Goal: Check status

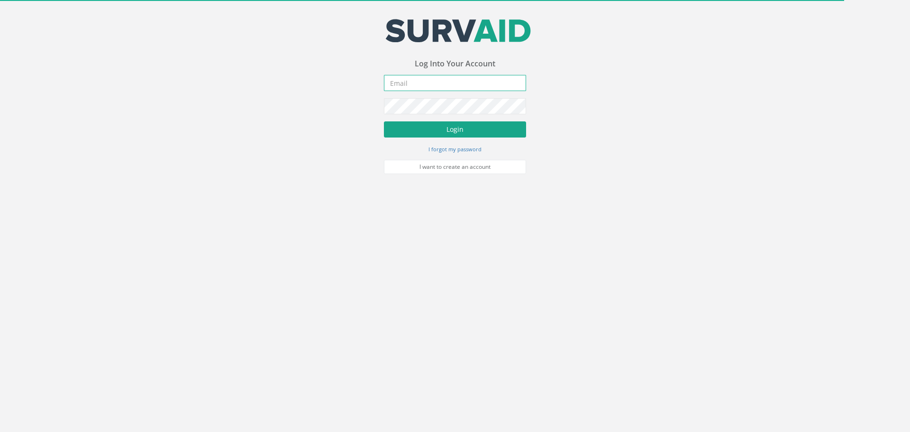
type input "[PERSON_NAME][EMAIL_ADDRESS][DOMAIN_NAME]"
click at [486, 133] on button "Login" at bounding box center [455, 129] width 142 height 16
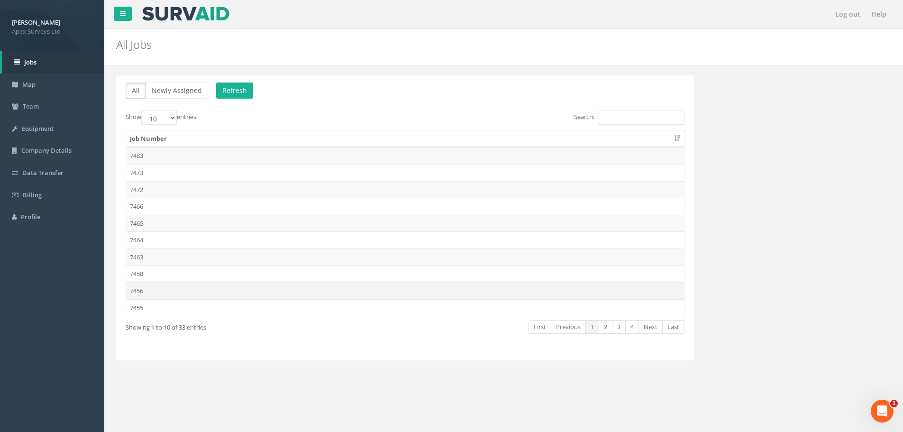
click at [165, 296] on td "7456" at bounding box center [405, 290] width 558 height 17
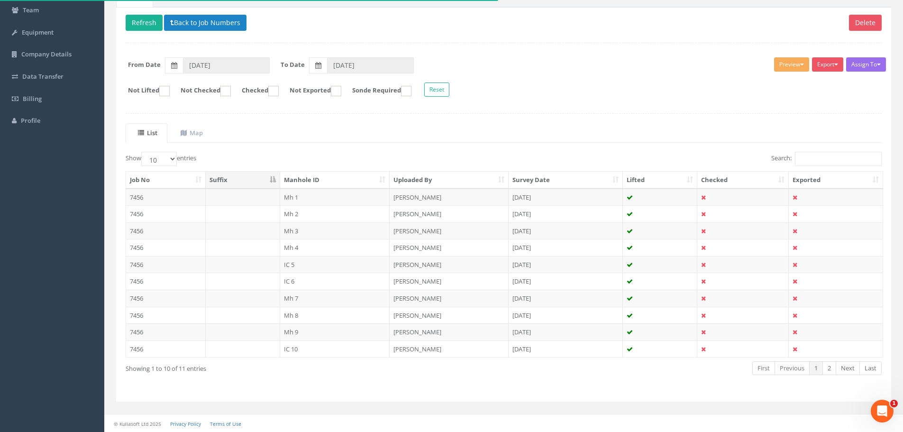
scroll to position [97, 0]
click at [299, 124] on ul "List Map" at bounding box center [504, 132] width 756 height 19
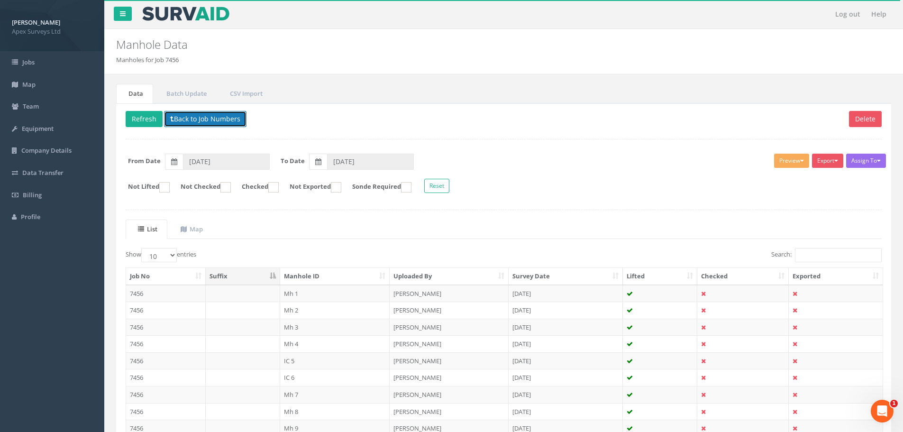
click at [174, 121] on button "Back to Job Numbers" at bounding box center [205, 119] width 82 height 16
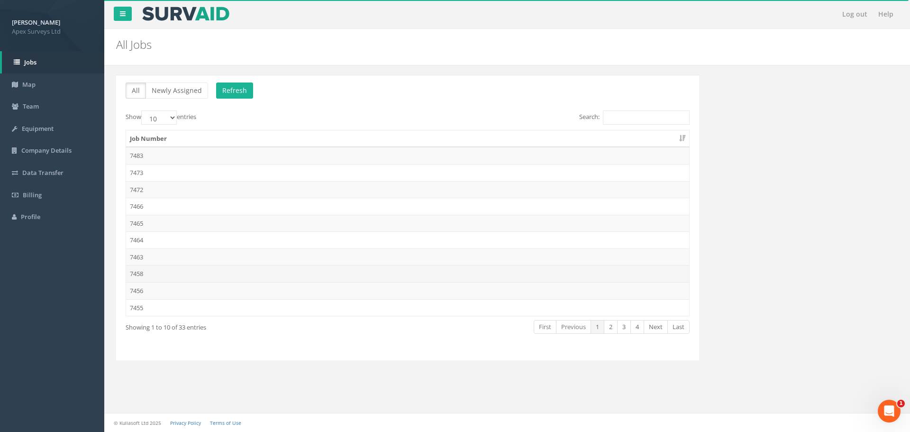
click at [153, 270] on td "7458" at bounding box center [407, 273] width 563 height 17
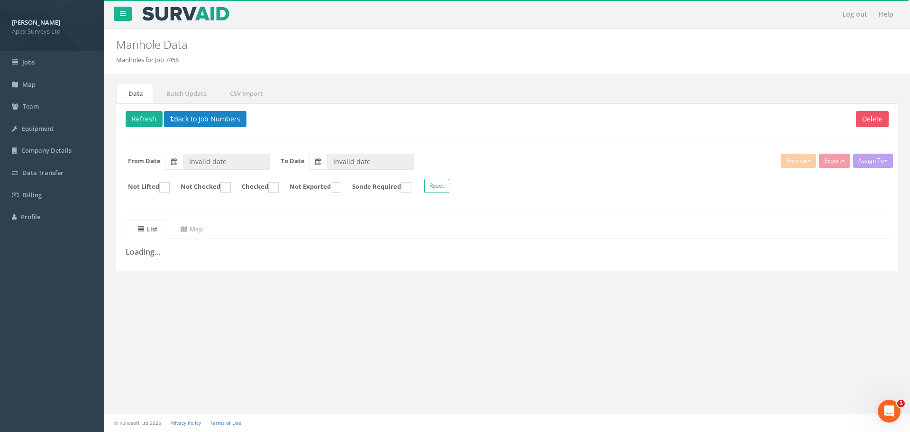
type input "[DATE]"
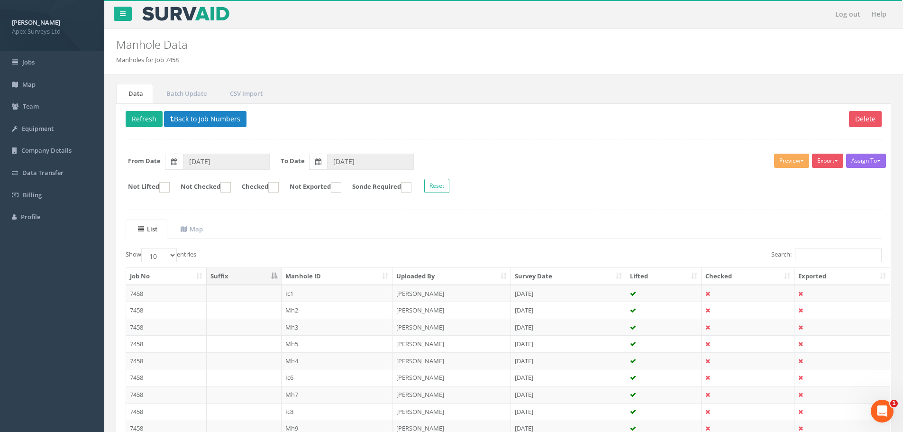
scroll to position [97, 0]
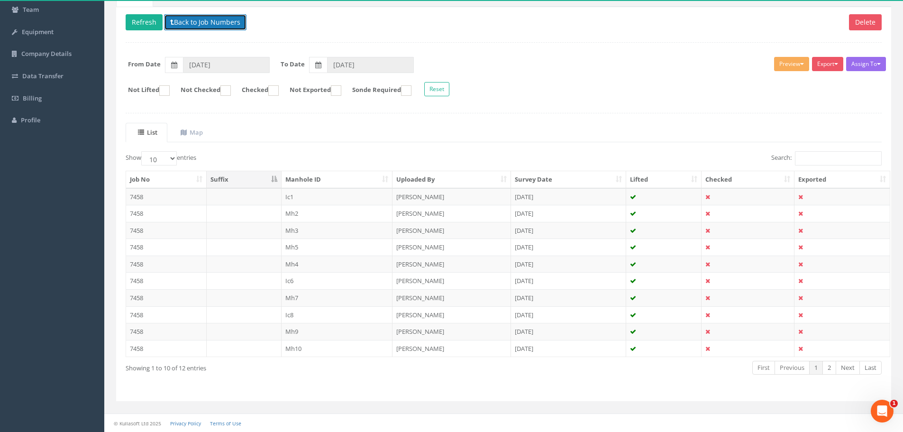
click at [227, 21] on button "Back to Job Numbers" at bounding box center [205, 22] width 82 height 16
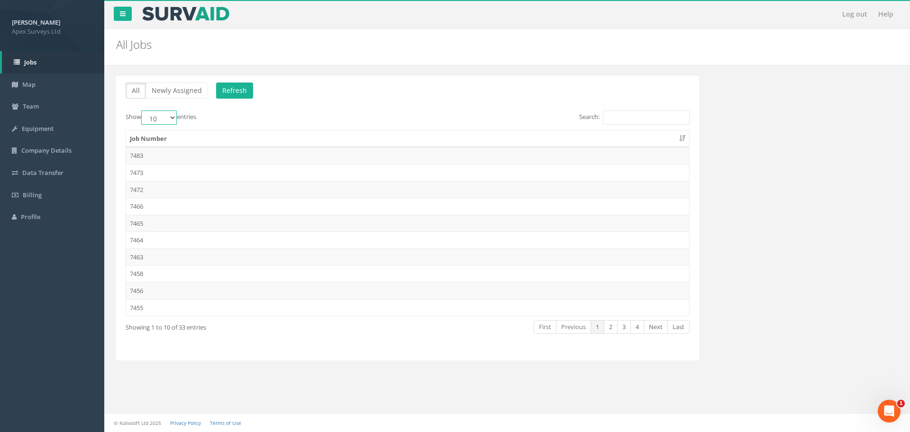
click at [161, 117] on select "10 25 50 100" at bounding box center [159, 117] width 36 height 14
select select "100"
click at [143, 110] on select "10 25 50 100" at bounding box center [159, 117] width 36 height 14
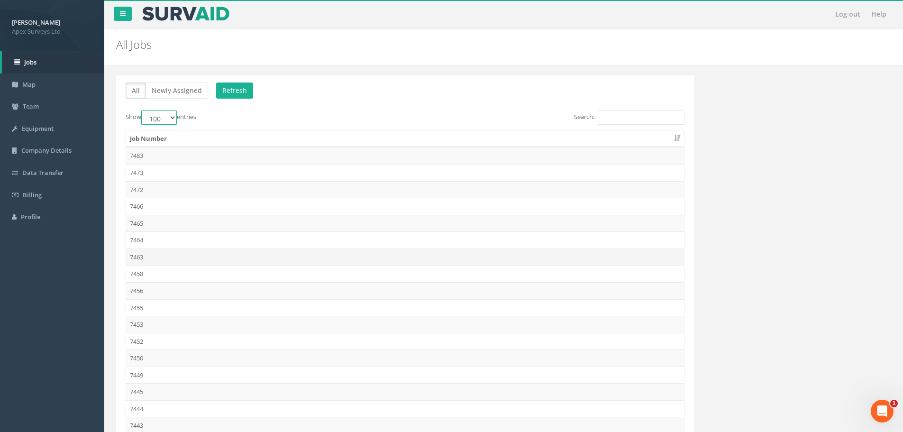
scroll to position [190, 0]
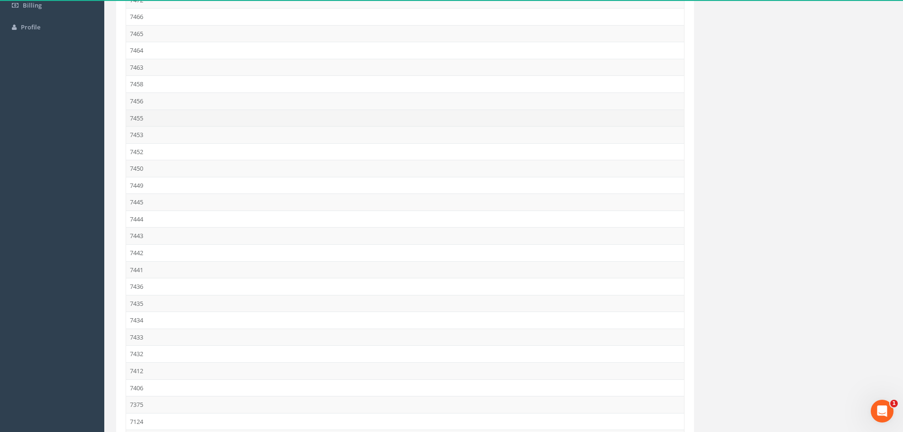
click at [148, 120] on td "7455" at bounding box center [405, 117] width 558 height 17
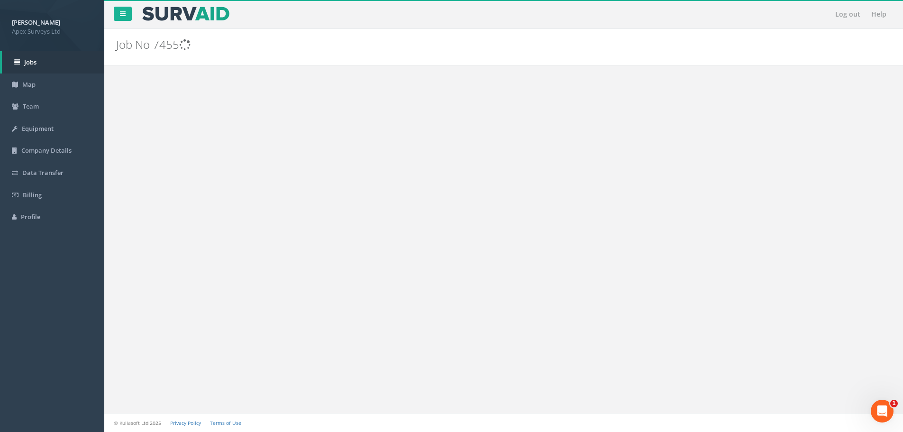
scroll to position [0, 0]
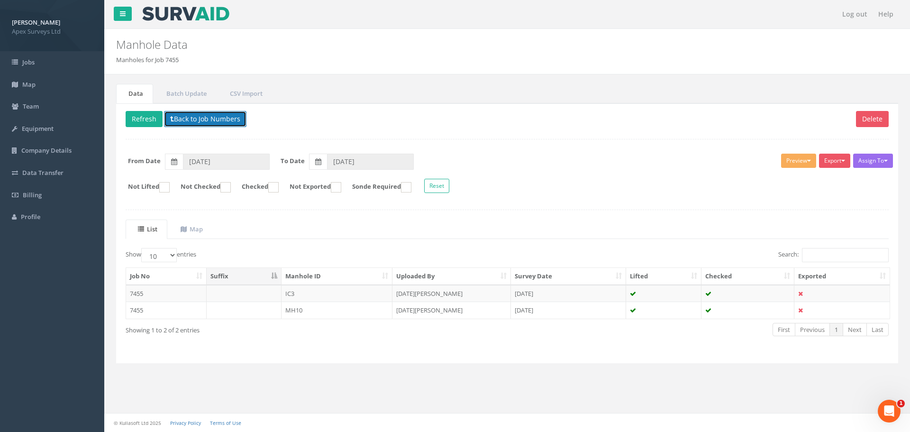
click at [196, 127] on button "Back to Job Numbers" at bounding box center [205, 119] width 82 height 16
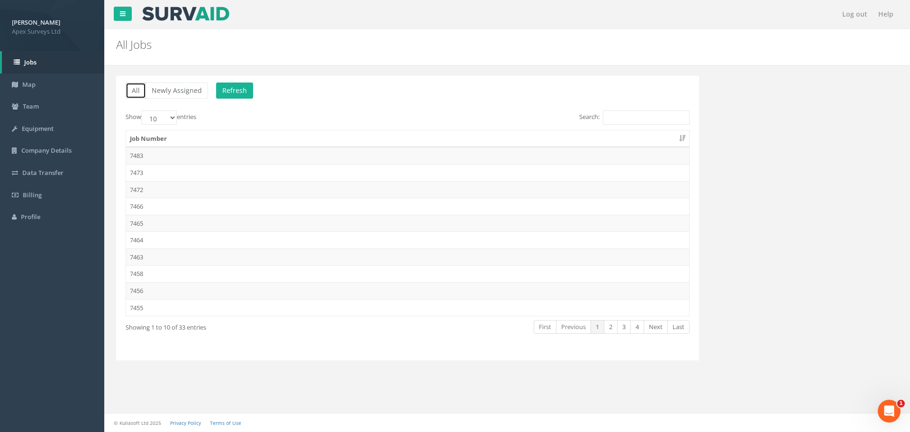
click at [140, 92] on button "All" at bounding box center [136, 90] width 20 height 16
click at [165, 117] on select "10 25 50 100" at bounding box center [159, 117] width 36 height 14
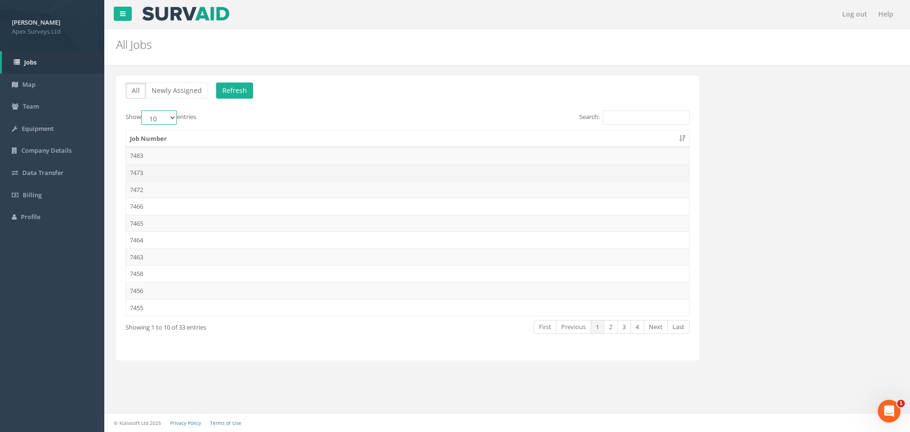
select select "100"
click at [143, 110] on select "10 25 50 100" at bounding box center [159, 117] width 36 height 14
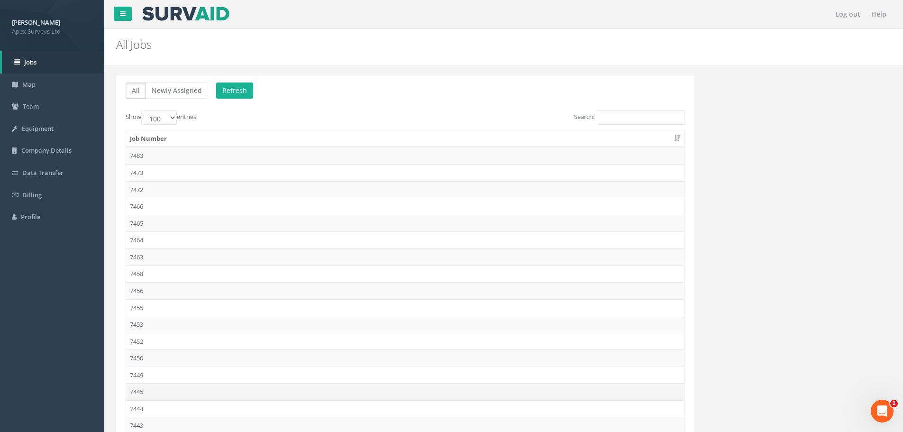
click at [174, 390] on td "7445" at bounding box center [405, 391] width 558 height 17
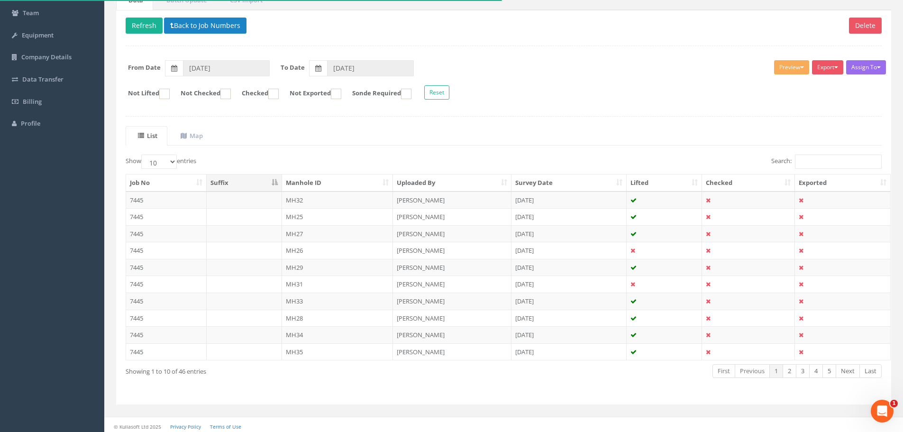
scroll to position [97, 0]
